Goal: Use online tool/utility: Utilize a website feature to perform a specific function

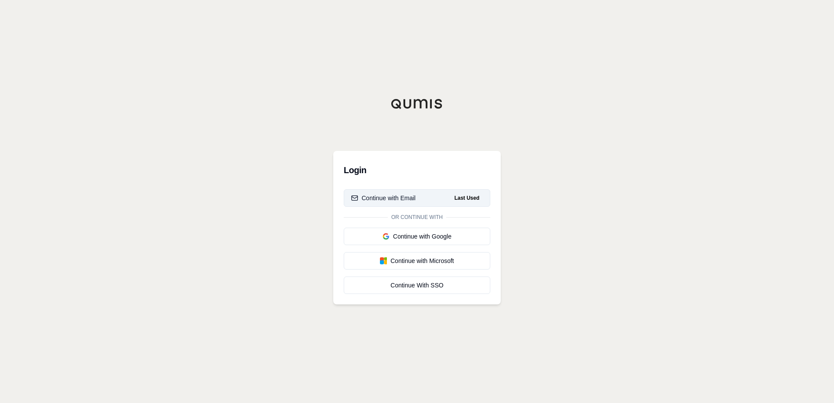
click at [418, 197] on button "Continue with Email Last Used" at bounding box center [417, 197] width 147 height 17
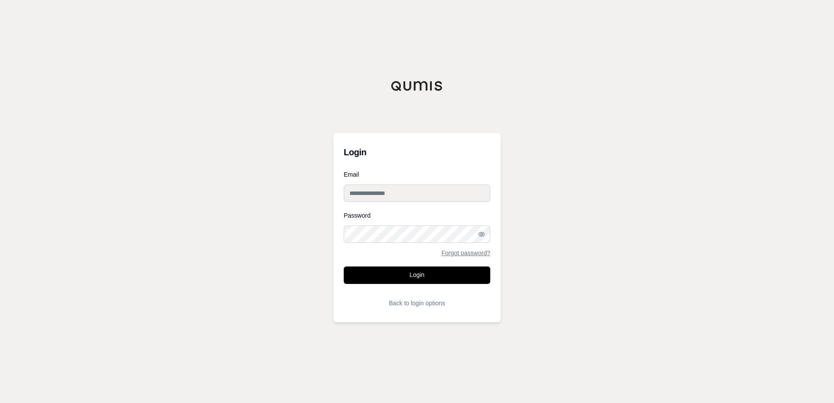
type input "**********"
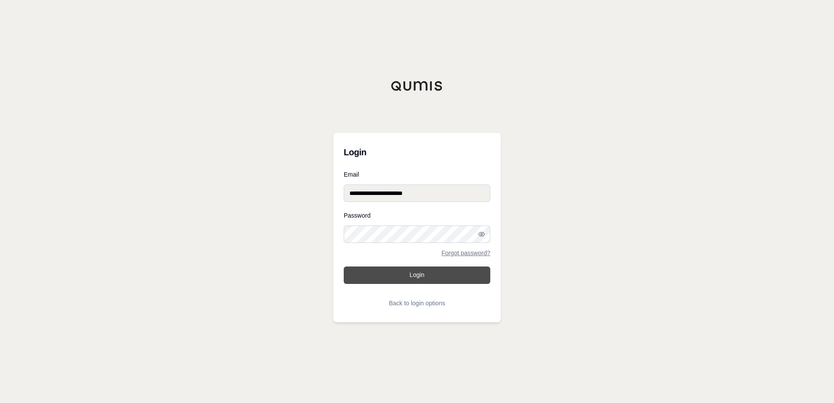
click at [425, 275] on button "Login" at bounding box center [417, 274] width 147 height 17
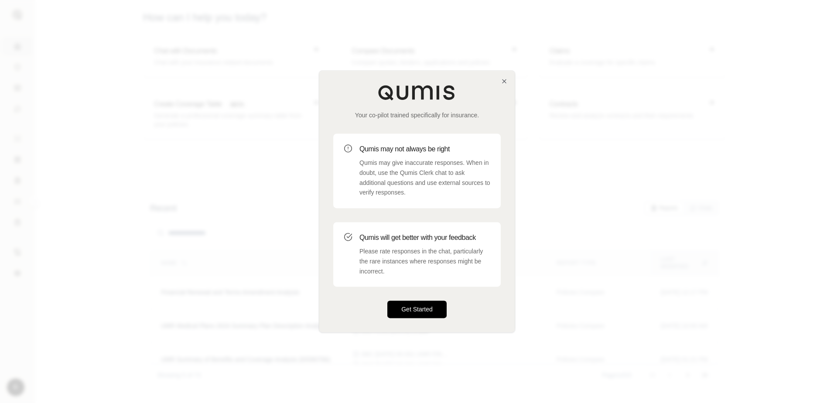
click at [401, 314] on button "Get Started" at bounding box center [416, 309] width 59 height 17
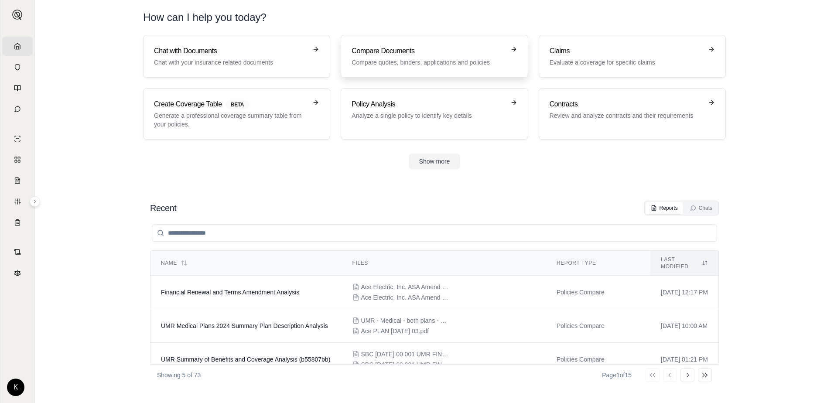
click at [420, 52] on h3 "Compare Documents" at bounding box center [428, 51] width 153 height 10
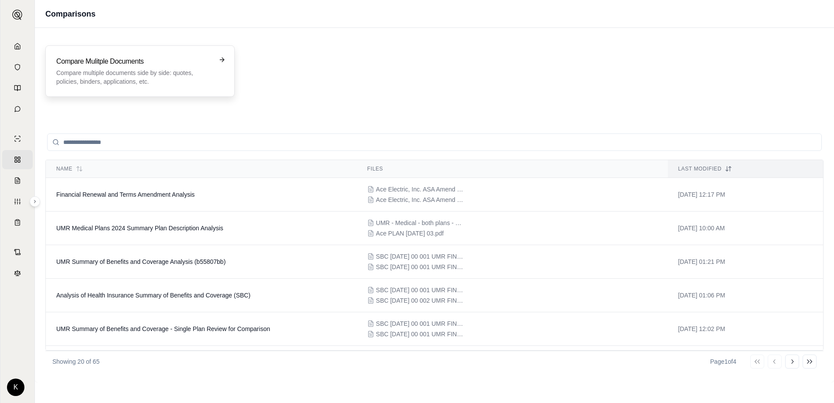
click at [154, 70] on p "Compare multiple documents side by side: quotes, policies, binders, application…" at bounding box center [133, 76] width 155 height 17
